Goal: Task Accomplishment & Management: Use online tool/utility

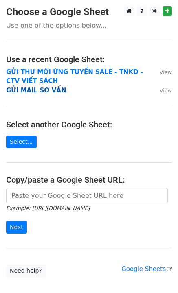
click at [51, 89] on strong "GỬI MAIL SƠ VẤN" at bounding box center [36, 90] width 60 height 7
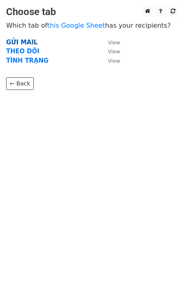
click at [27, 42] on strong "GỬI MAIL" at bounding box center [21, 42] width 31 height 7
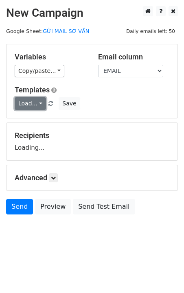
click at [41, 105] on link "Load..." at bounding box center [30, 103] width 31 height 13
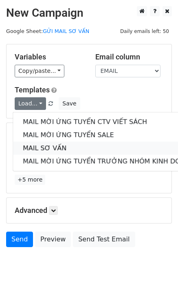
click at [53, 146] on link "MAIL SƠ VẤN" at bounding box center [108, 148] width 191 height 13
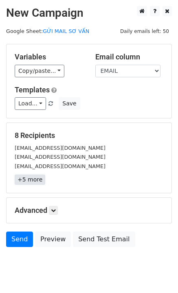
click at [27, 180] on link "+5 more" at bounding box center [30, 180] width 31 height 10
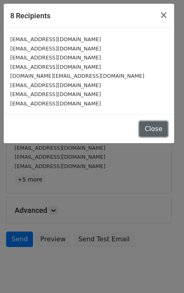
click at [151, 133] on button "Close" at bounding box center [153, 128] width 28 height 15
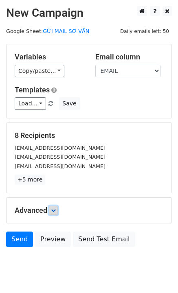
click at [55, 212] on icon at bounding box center [53, 210] width 5 height 5
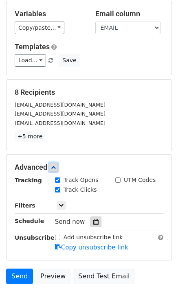
scroll to position [103, 0]
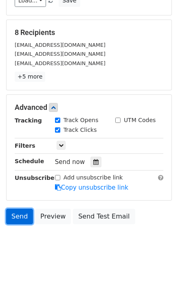
click at [11, 218] on link "Send" at bounding box center [19, 216] width 27 height 15
